Goal: Use online tool/utility: Utilize a website feature to perform a specific function

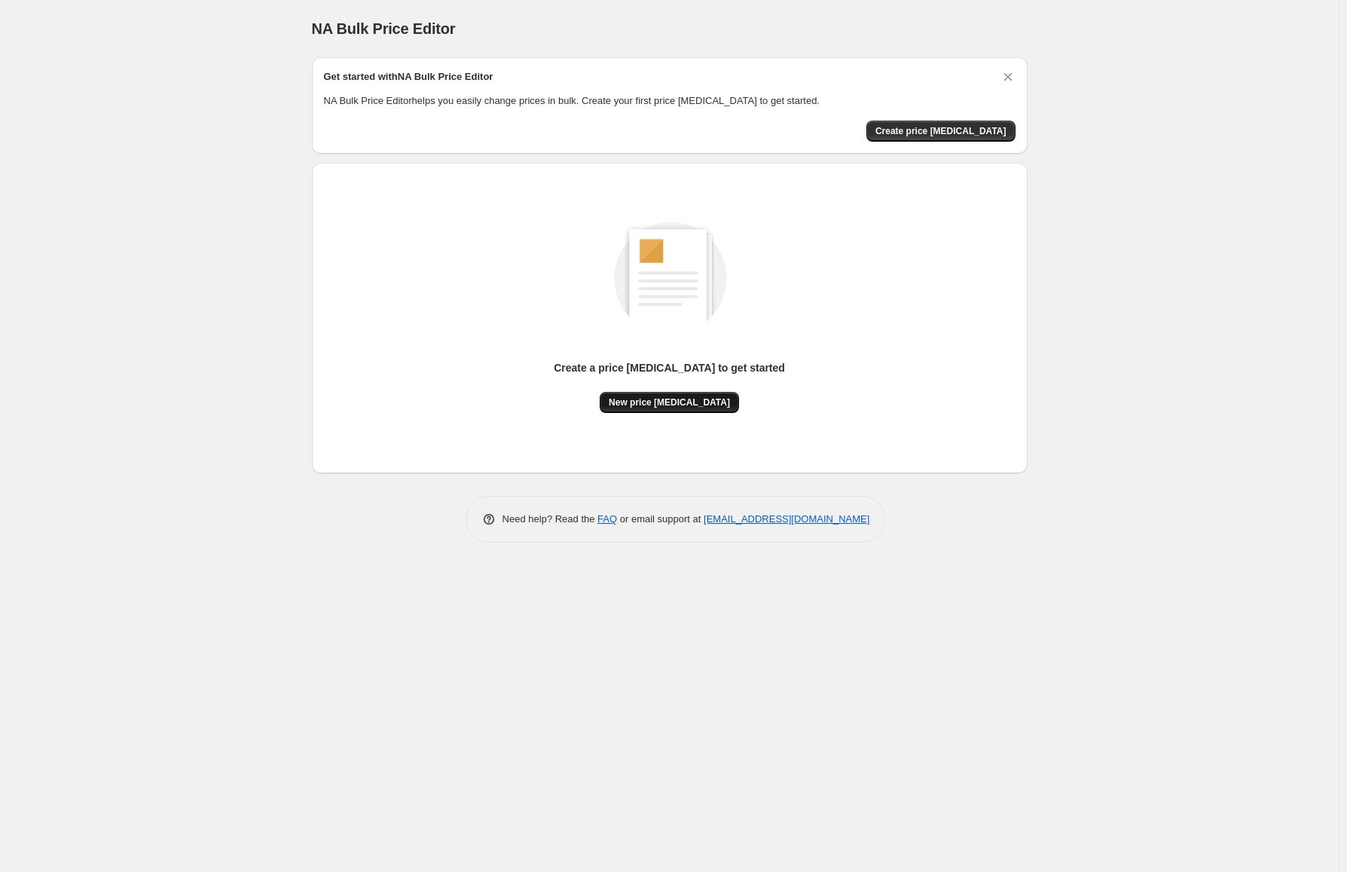
click at [664, 398] on span "New price [MEDICAL_DATA]" at bounding box center [669, 402] width 121 height 12
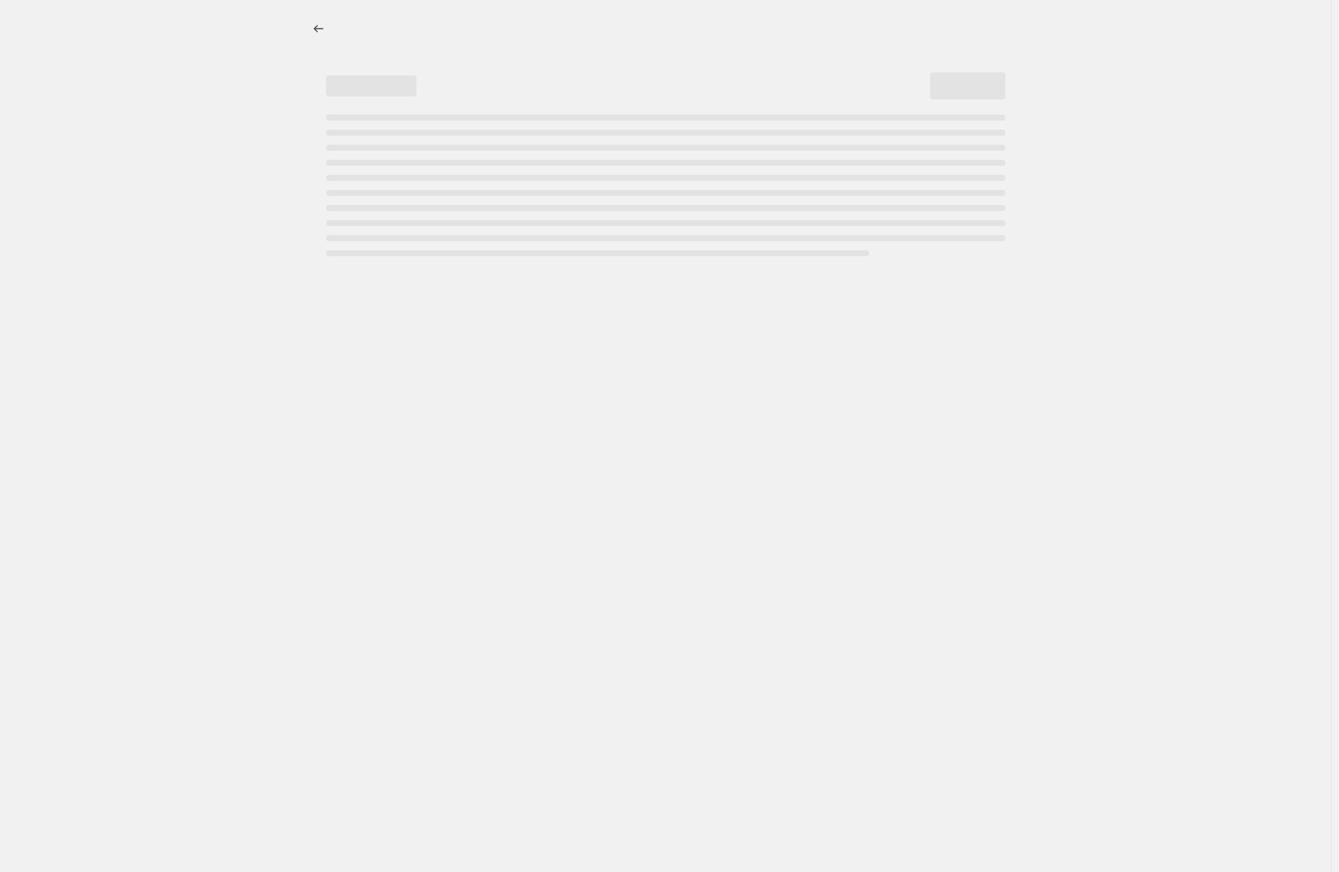
select select "percentage"
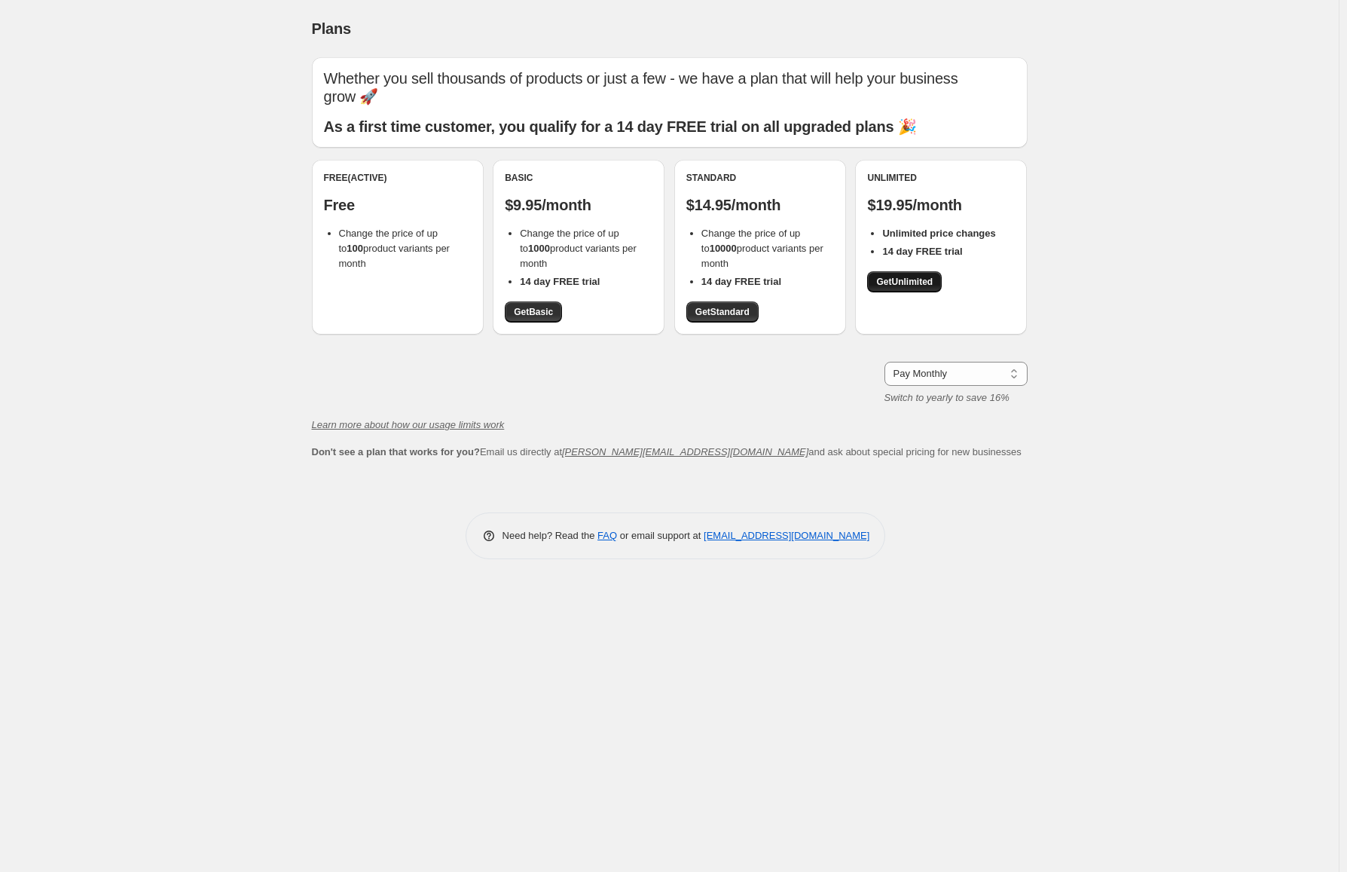
click at [902, 280] on span "Get Unlimited" at bounding box center [904, 282] width 56 height 12
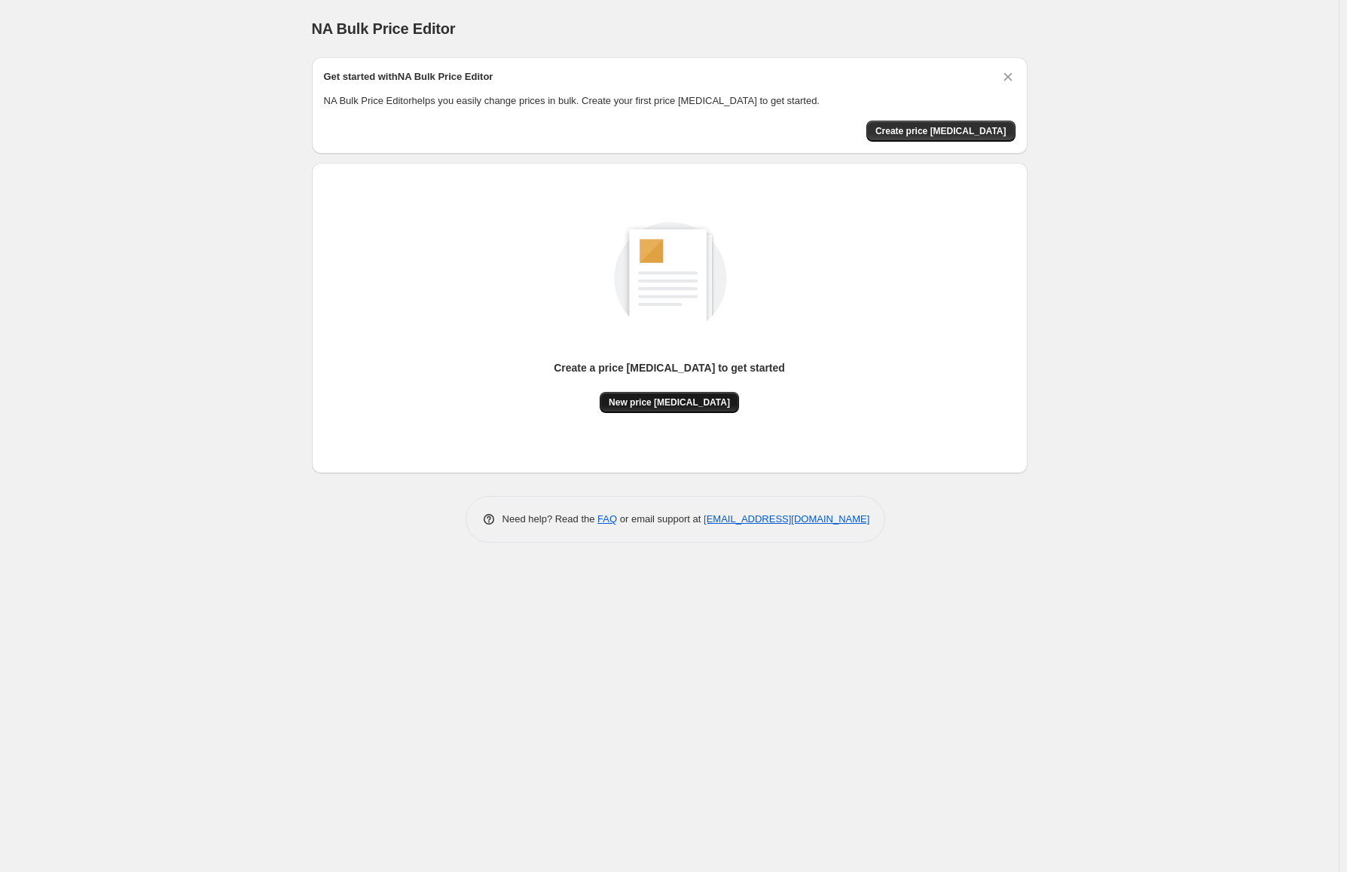
click at [697, 403] on span "New price [MEDICAL_DATA]" at bounding box center [669, 402] width 121 height 12
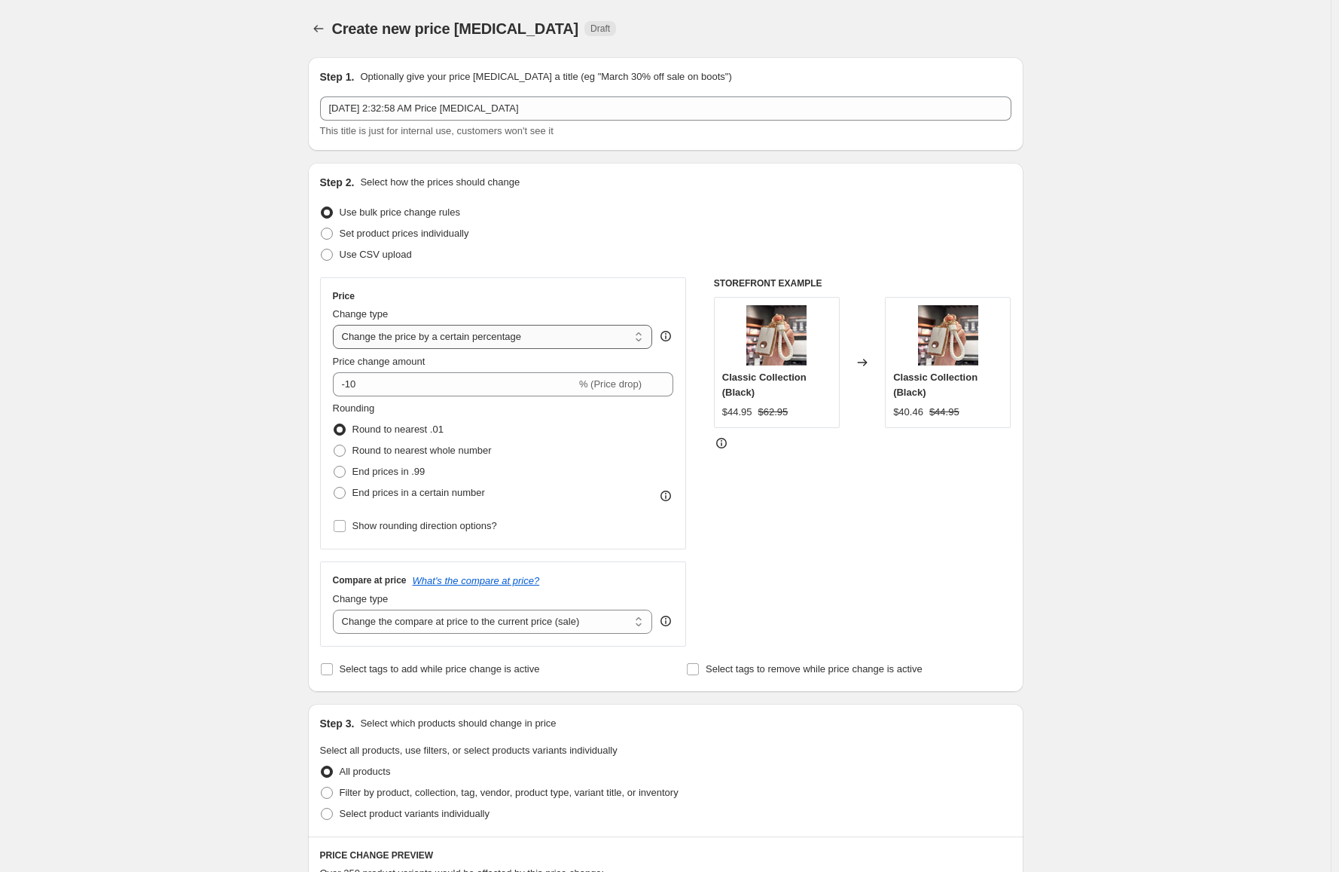
click at [456, 337] on select "Change the price to a certain amount Change the price by a certain amount Chang…" at bounding box center [493, 337] width 320 height 24
select select "by"
click at [336, 325] on select "Change the price to a certain amount Change the price by a certain amount Chang…" at bounding box center [493, 337] width 320 height 24
type input "-10.00"
click at [429, 392] on input "-10.00" at bounding box center [470, 384] width 236 height 24
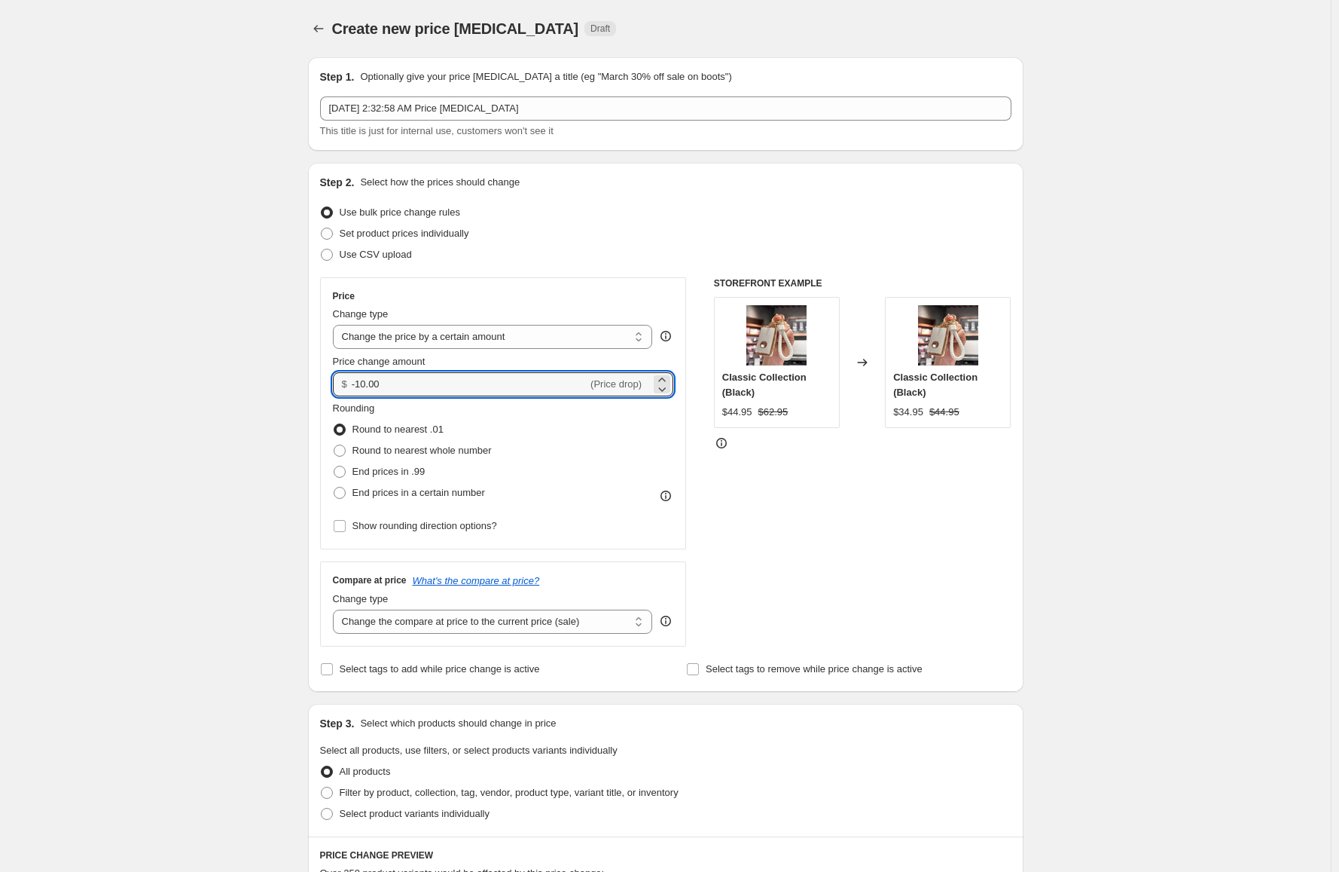
drag, startPoint x: 383, startPoint y: 389, endPoint x: 322, endPoint y: 387, distance: 61.1
click at [322, 387] on div "Step 2. Select how the prices should change Use bulk price change rules Set pro…" at bounding box center [666, 427] width 716 height 529
type input "-5.00"
click at [251, 368] on div "Create new price change job. This page is ready Create new price change job Dra…" at bounding box center [665, 753] width 1331 height 1506
click at [398, 496] on span "End prices in a certain number" at bounding box center [419, 492] width 133 height 11
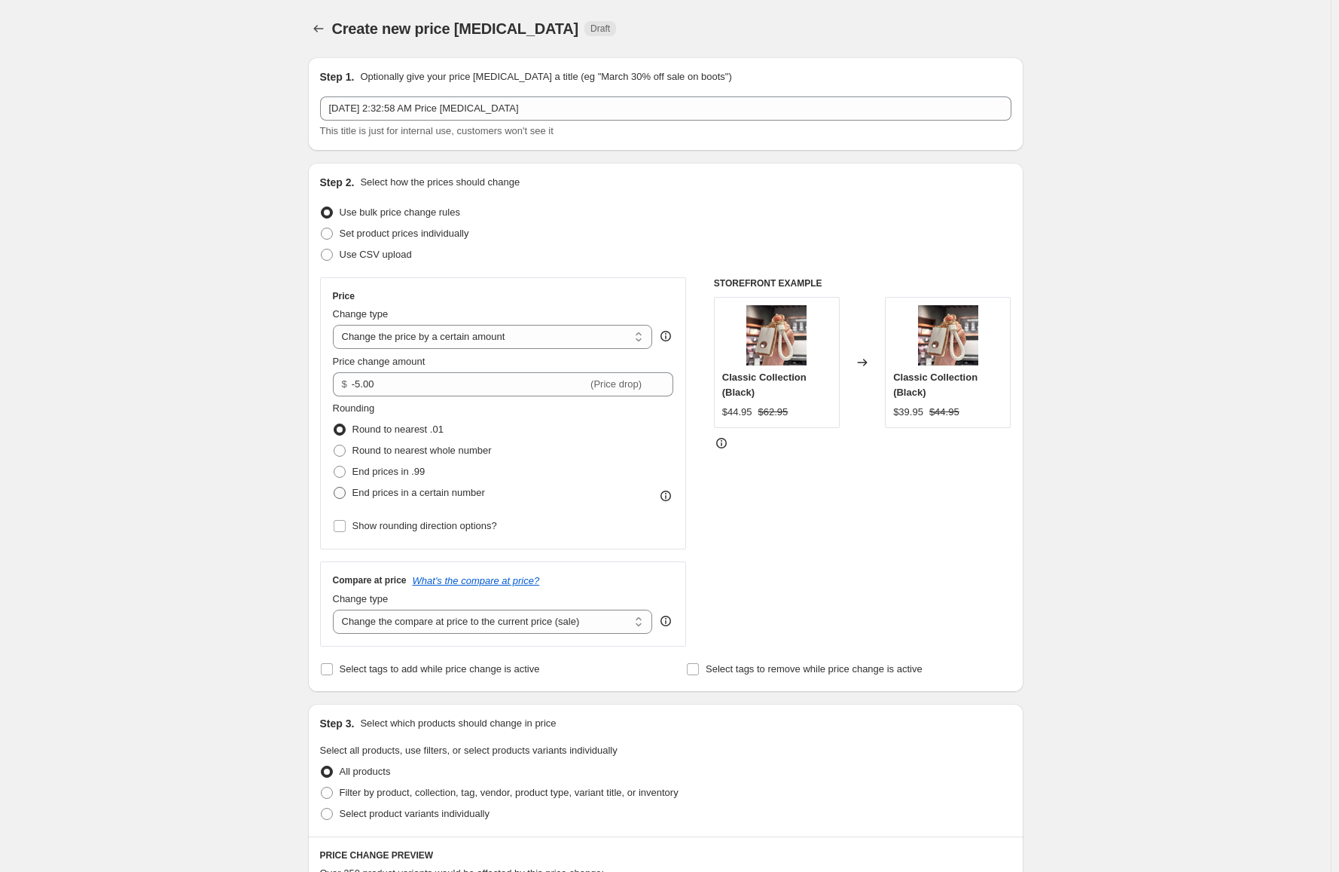
click at [334, 487] on input "End prices in a certain number" at bounding box center [334, 487] width 1 height 1
radio input "true"
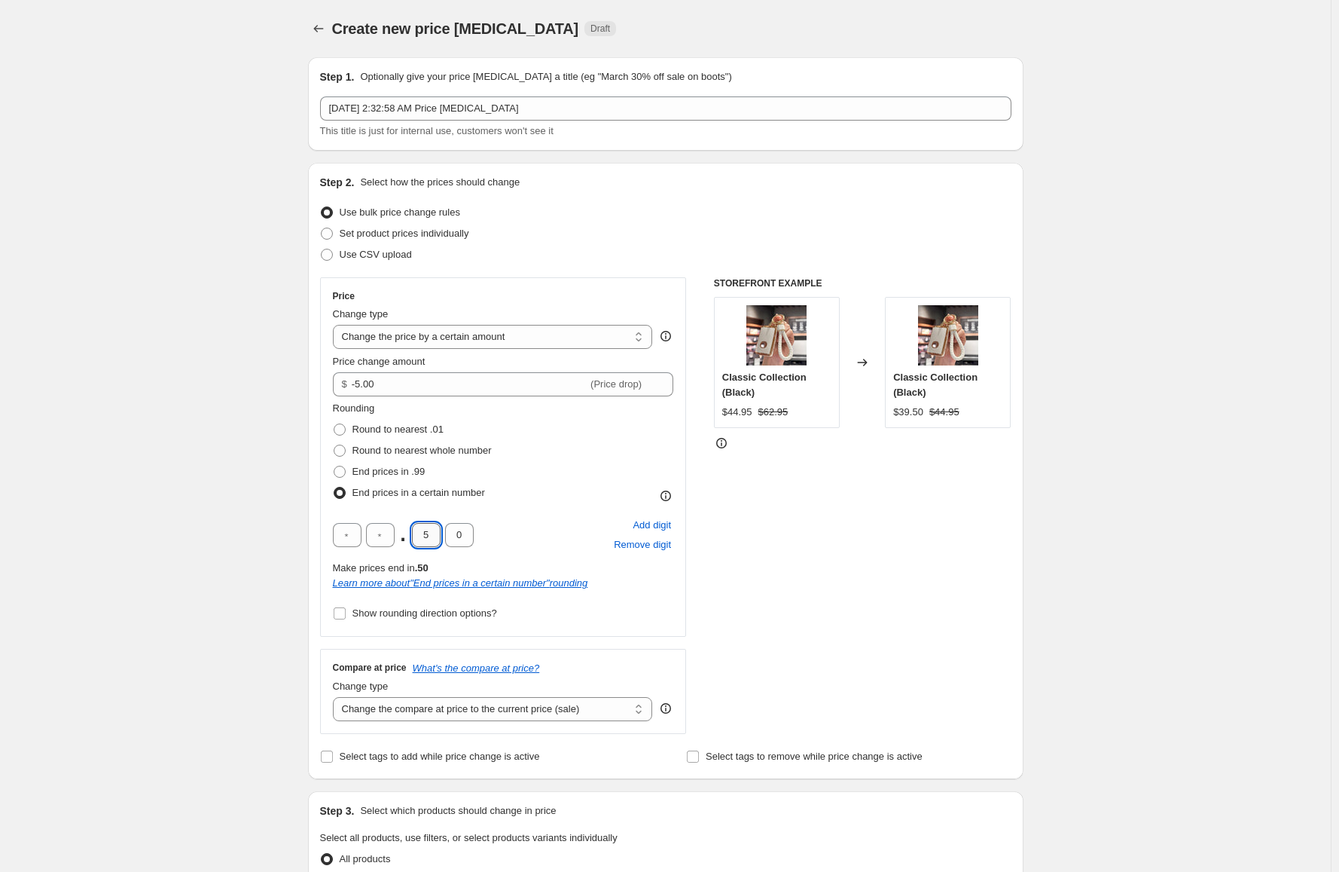
click at [435, 530] on input "5" at bounding box center [426, 535] width 29 height 24
drag, startPoint x: 436, startPoint y: 530, endPoint x: 419, endPoint y: 530, distance: 17.3
click at [419, 530] on input "5" at bounding box center [426, 535] width 29 height 24
type input "9"
drag, startPoint x: 463, startPoint y: 533, endPoint x: 447, endPoint y: 533, distance: 15.1
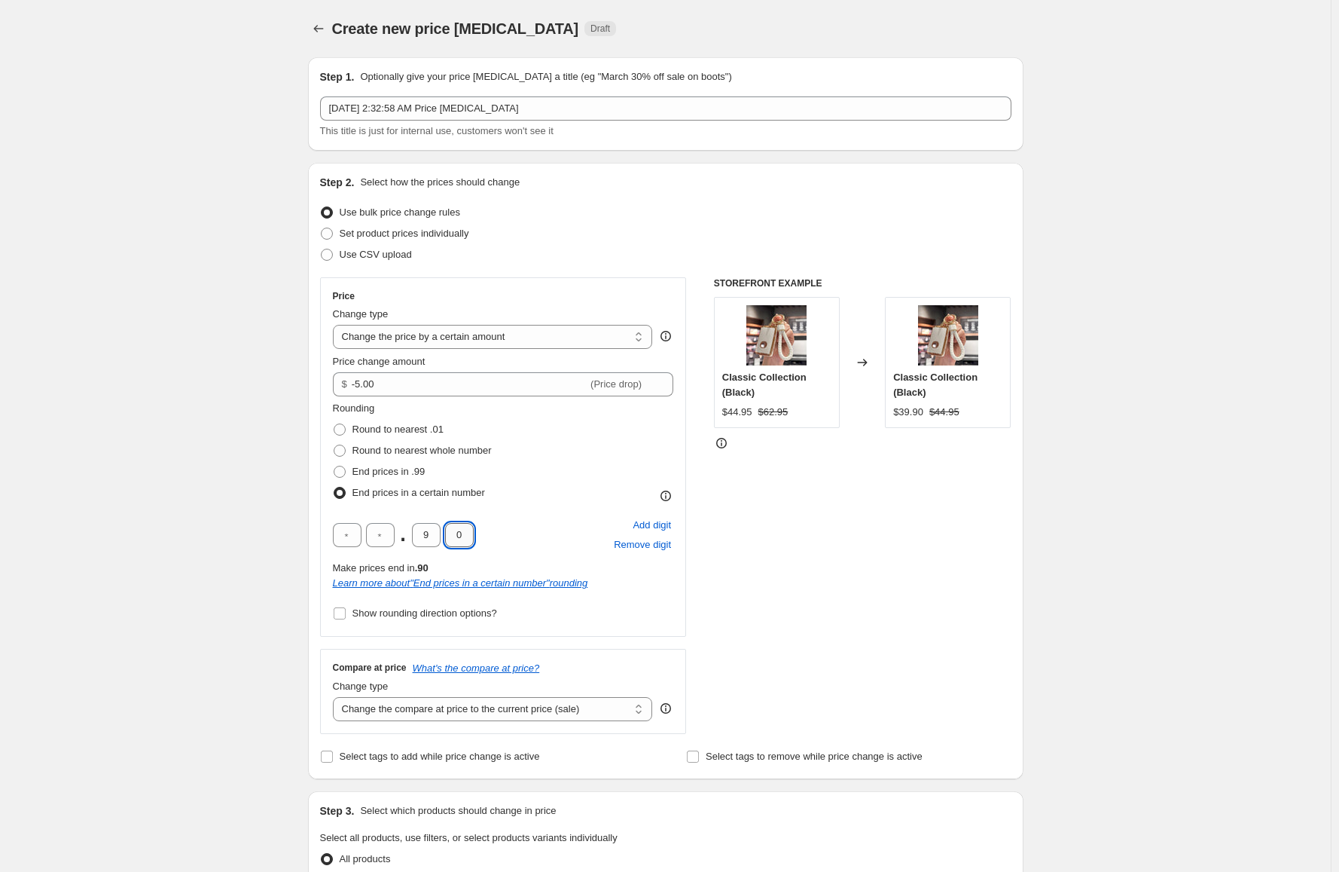
click at [447, 533] on input "0" at bounding box center [459, 535] width 29 height 24
type input "5"
click at [227, 382] on div "Create new price change job. This page is ready Create new price change job Dra…" at bounding box center [665, 796] width 1331 height 1593
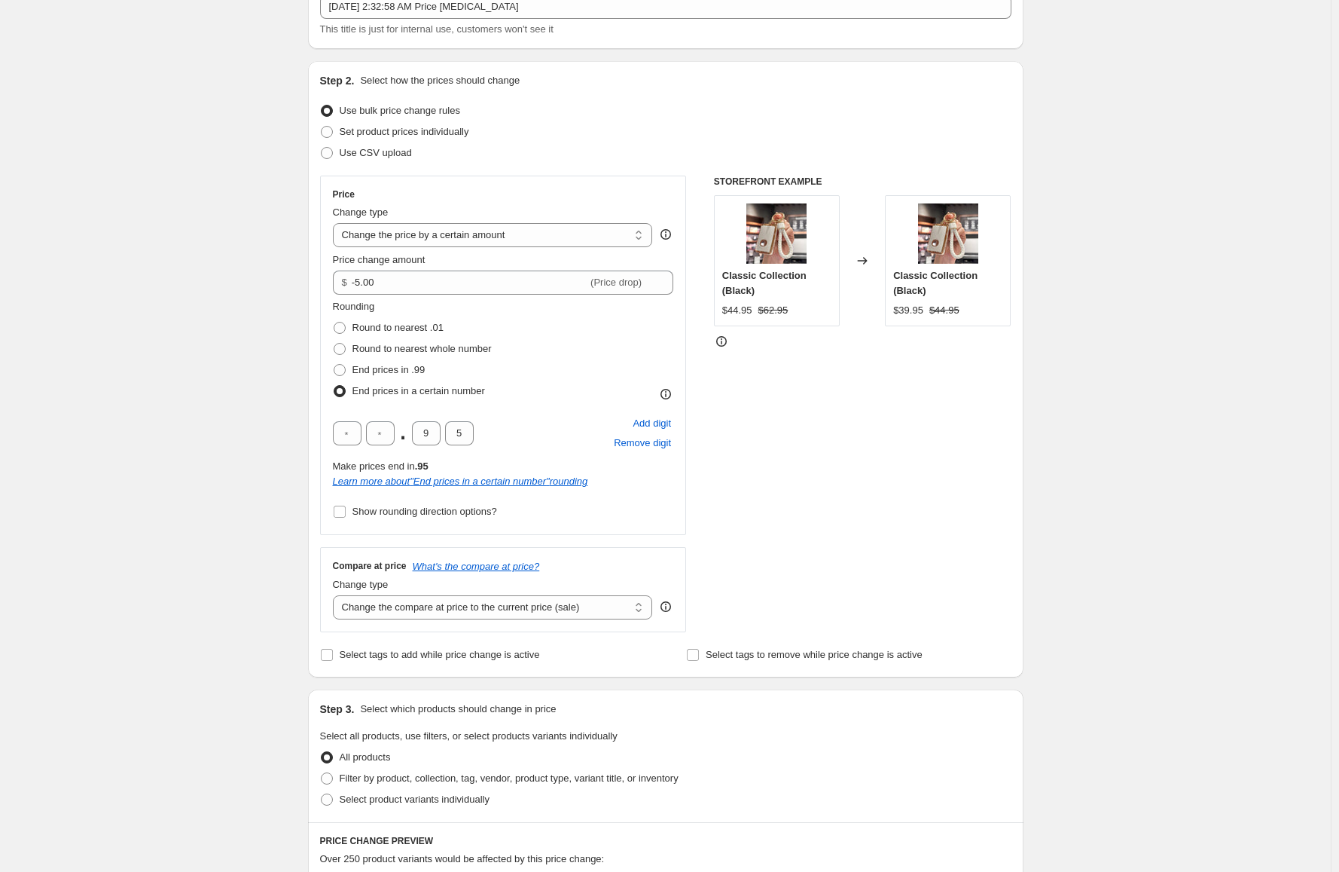
scroll to position [151, 0]
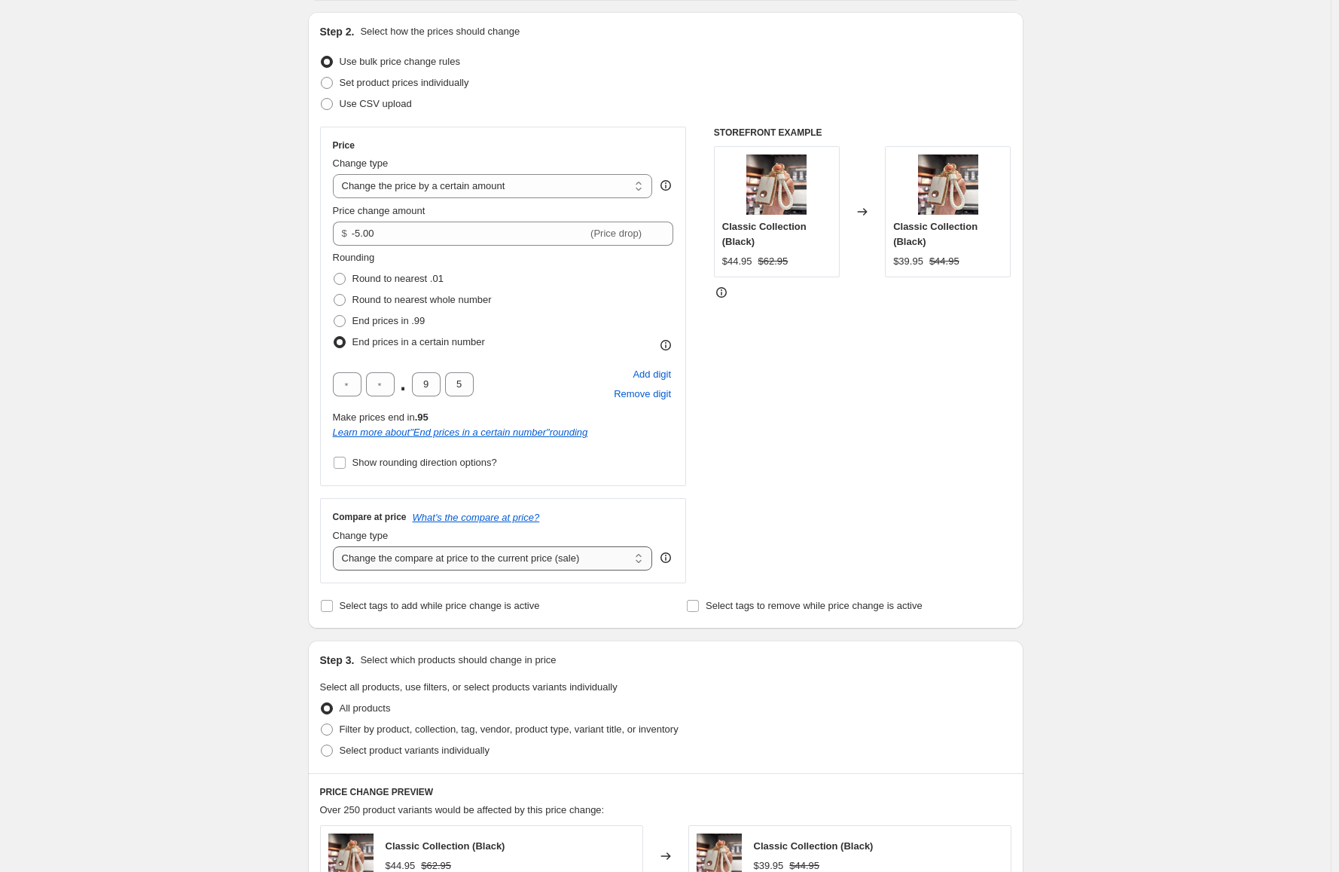
click at [477, 564] on select "Change the compare at price to the current price (sale) Change the compare at p…" at bounding box center [493, 558] width 320 height 24
select select "no_change"
click at [336, 546] on select "Change the compare at price to the current price (sale) Change the compare at p…" at bounding box center [493, 558] width 320 height 24
click at [212, 578] on div "Create new price change job. This page is ready Create new price change job Dra…" at bounding box center [665, 645] width 1331 height 1593
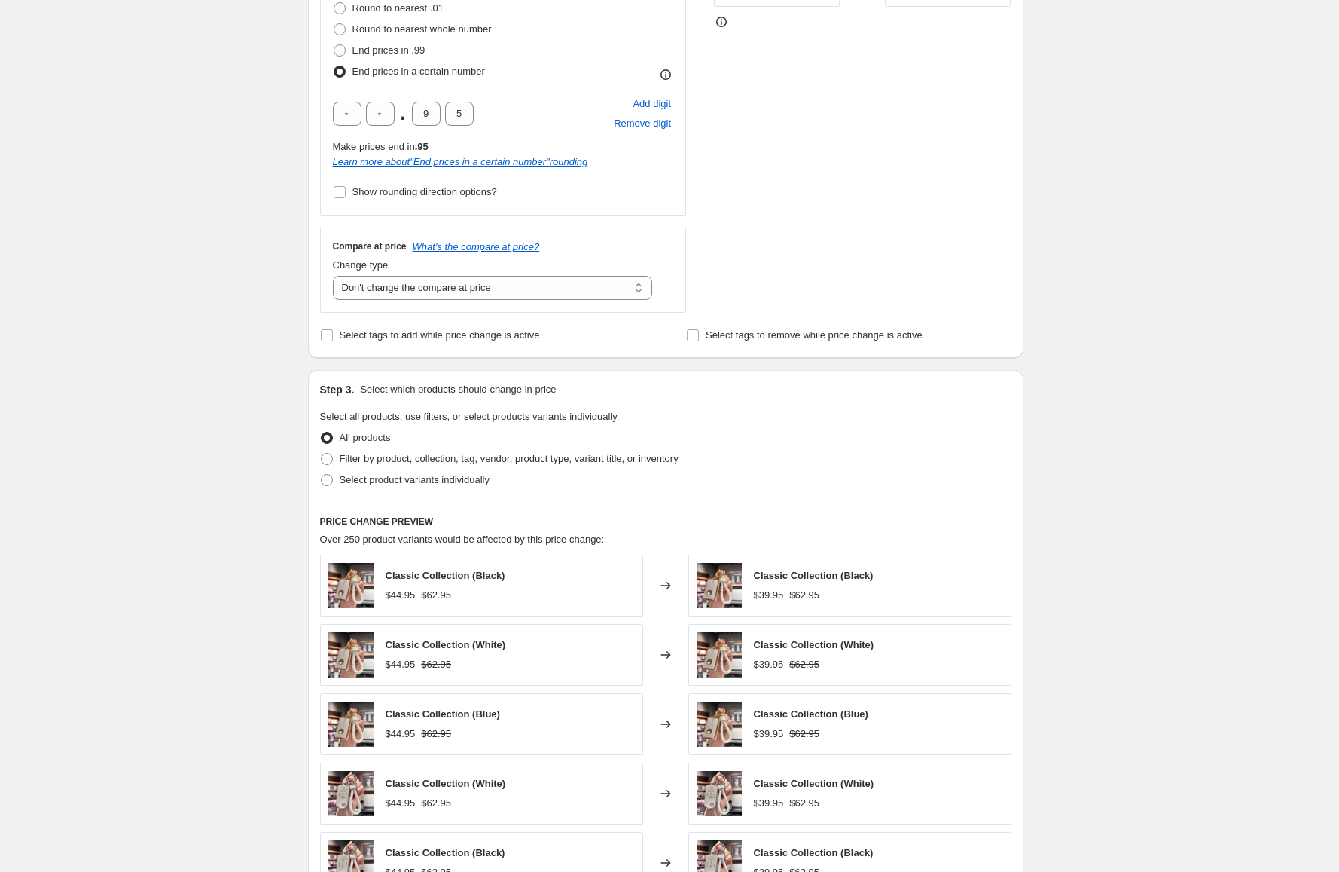
scroll to position [722, 0]
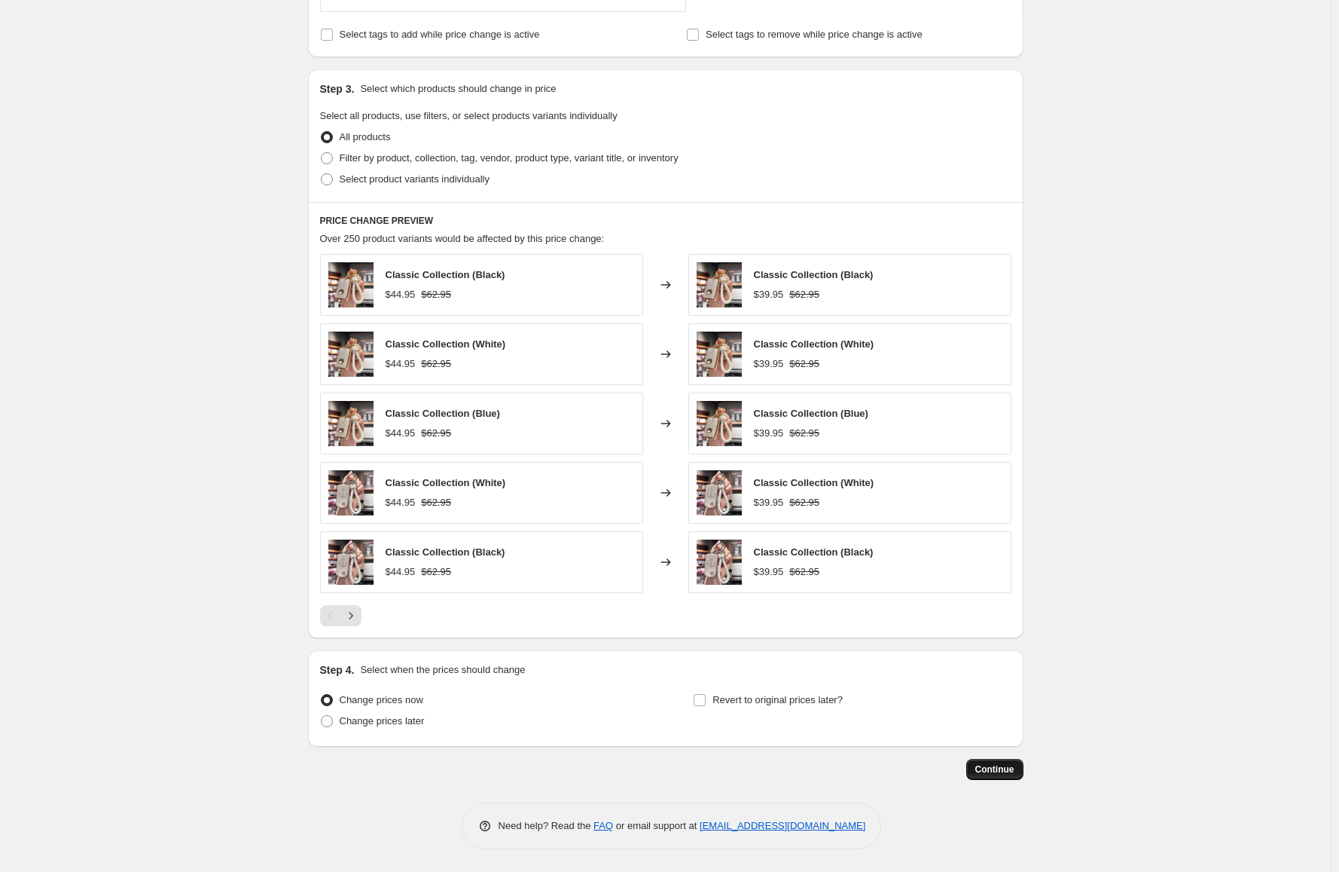
click at [1012, 768] on span "Continue" at bounding box center [994, 769] width 39 height 12
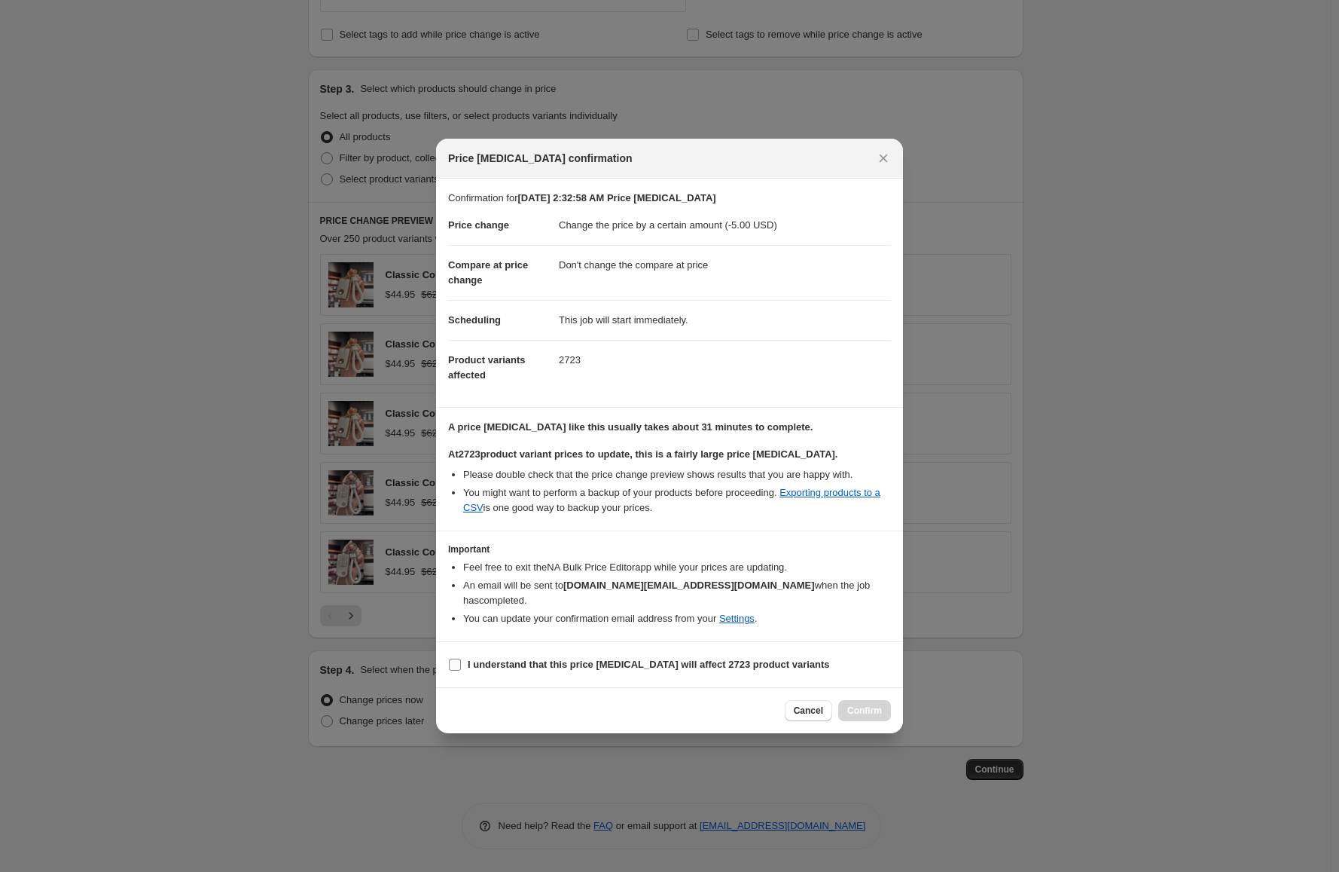
click at [607, 658] on b "I understand that this price change job will affect 2723 product variants" at bounding box center [649, 663] width 362 height 11
click at [461, 658] on input "I understand that this price change job will affect 2723 product variants" at bounding box center [455, 664] width 12 height 12
checkbox input "true"
click at [876, 704] on span "Confirm" at bounding box center [864, 710] width 35 height 12
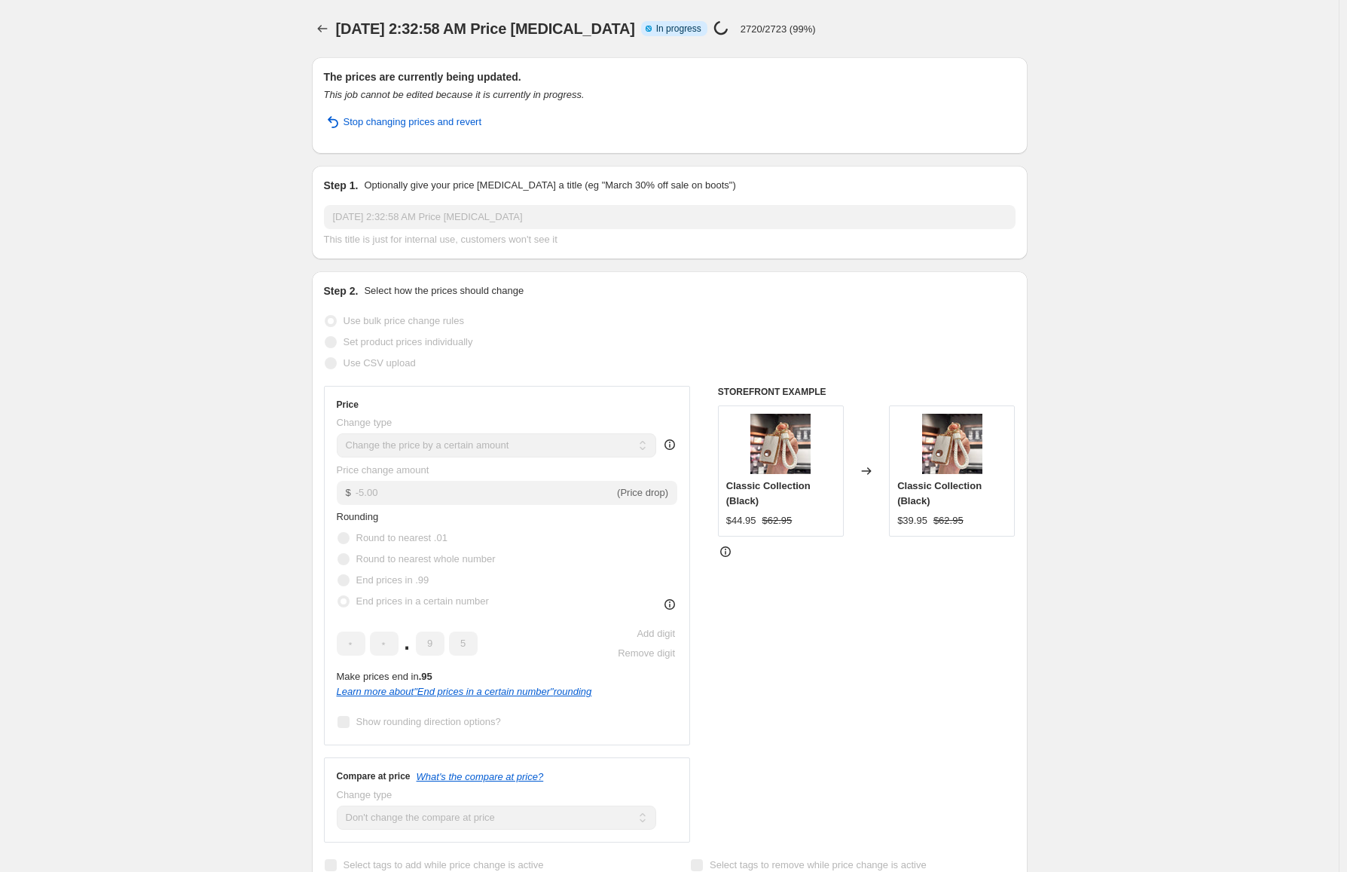
select select "by"
select select "no_change"
